Goal: Task Accomplishment & Management: Manage account settings

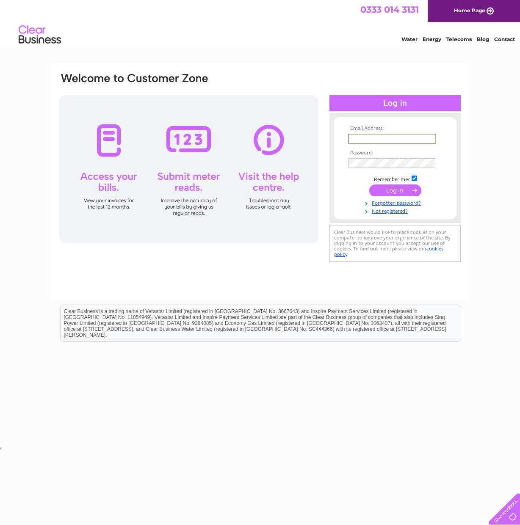
type input "akengineering.finance@gmail.com"
click at [392, 189] on input "submit" at bounding box center [395, 191] width 52 height 12
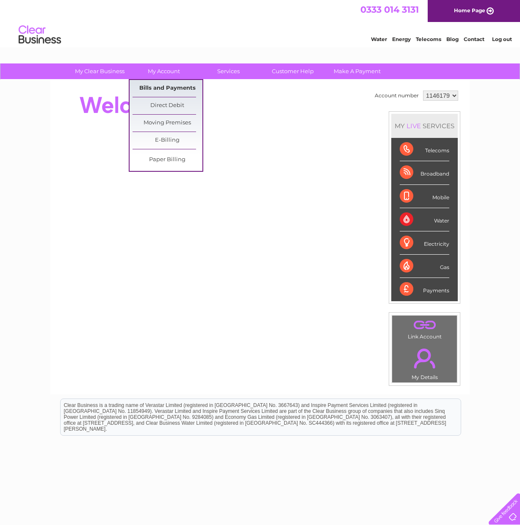
click at [169, 89] on link "Bills and Payments" at bounding box center [167, 88] width 70 height 17
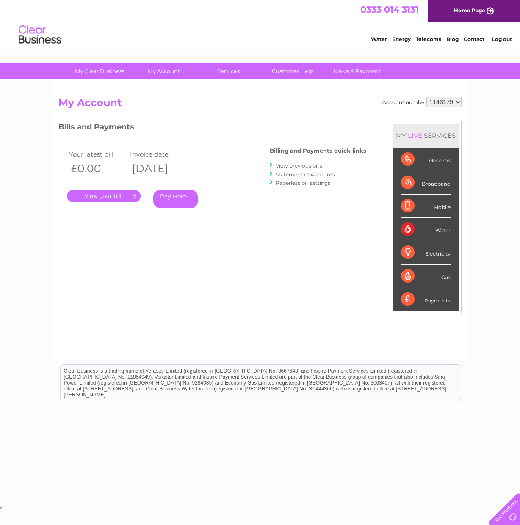
click at [296, 165] on link "View previous bills" at bounding box center [299, 166] width 47 height 6
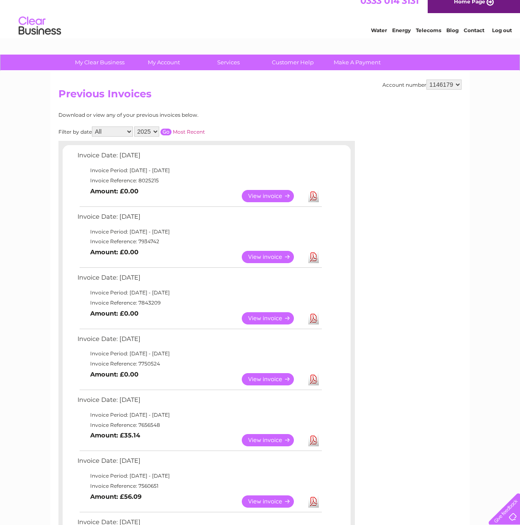
scroll to position [2, 0]
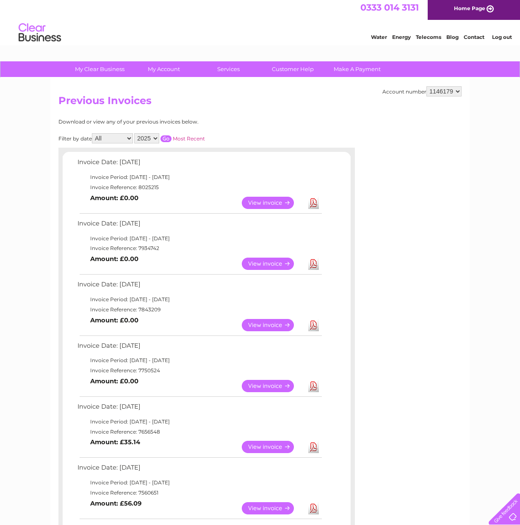
click at [266, 261] on link "View" at bounding box center [273, 264] width 62 height 12
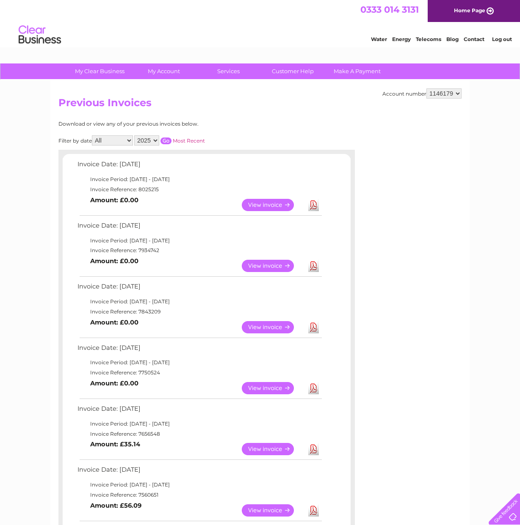
scroll to position [0, 0]
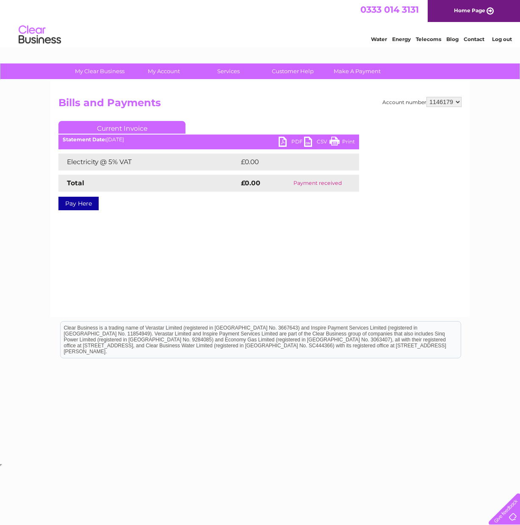
click at [287, 142] on link "PDF" at bounding box center [290, 143] width 25 height 12
